Goal: Browse casually: Explore the website without a specific task or goal

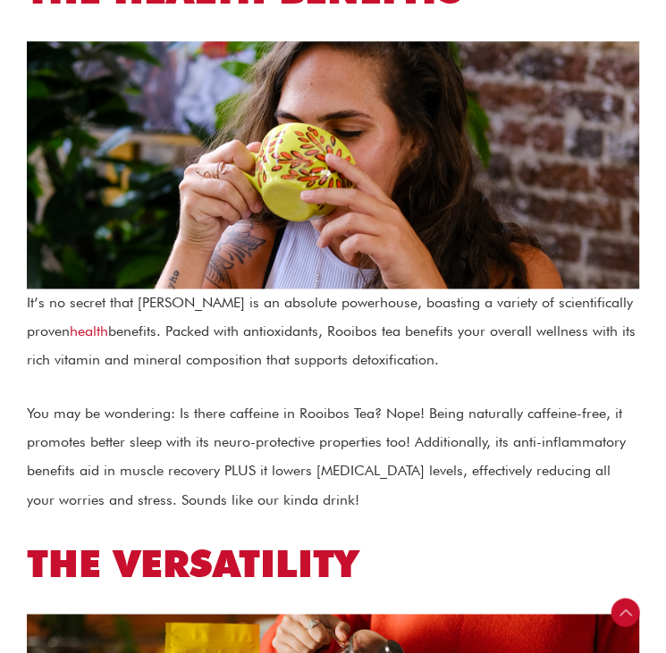
scroll to position [1167, 0]
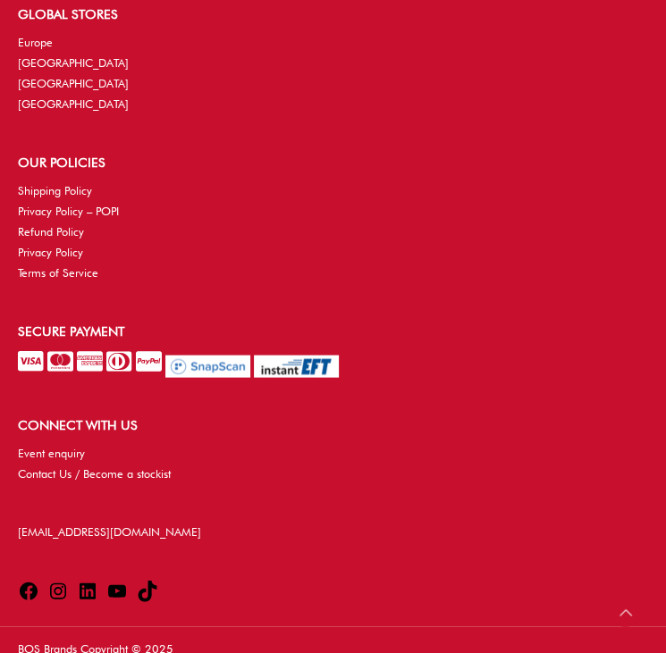
scroll to position [5271, 0]
